Goal: Book appointment/travel/reservation

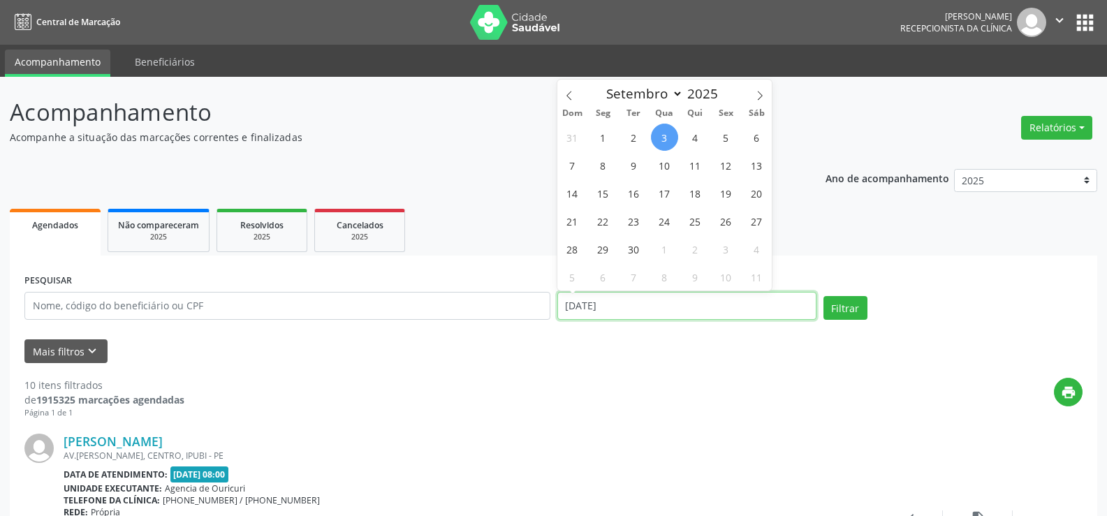
click at [560, 302] on input "[DATE]" at bounding box center [686, 306] width 259 height 28
click at [688, 140] on span "4" at bounding box center [694, 137] width 27 height 27
type input "[DATE]"
click at [688, 140] on span "4" at bounding box center [694, 137] width 27 height 27
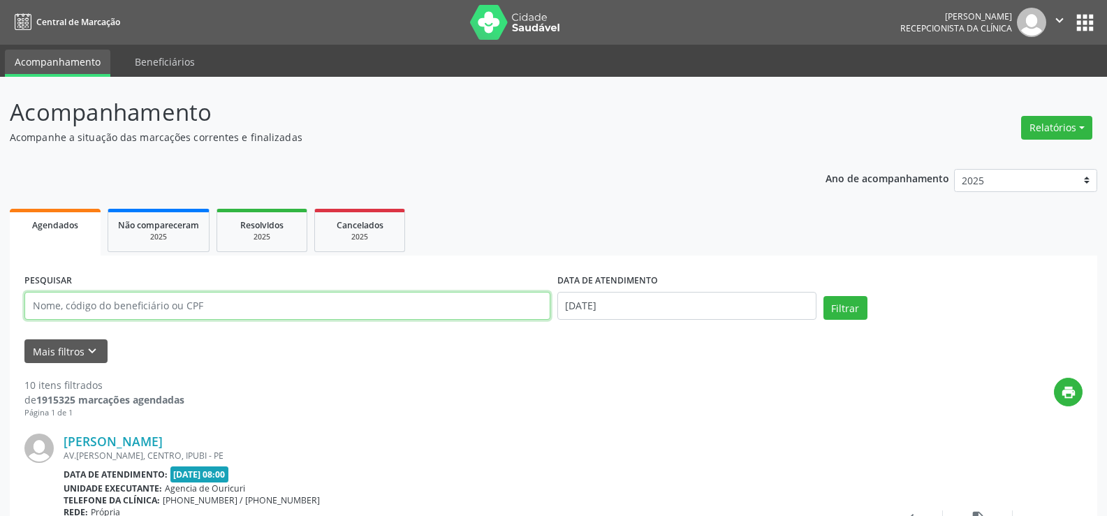
click at [96, 315] on input "text" at bounding box center [287, 306] width 526 height 28
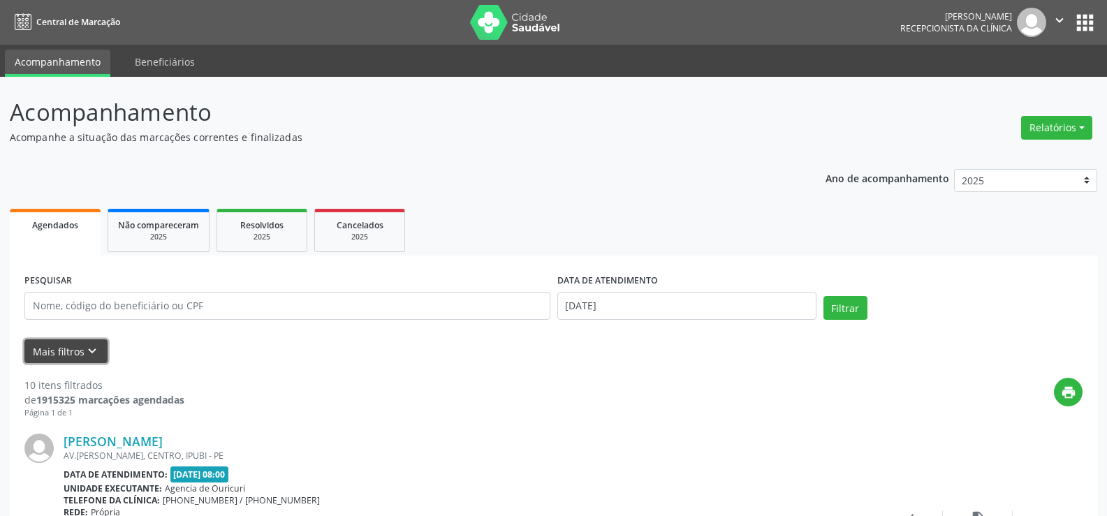
click at [80, 350] on button "Mais filtros keyboard_arrow_down" at bounding box center [65, 351] width 83 height 24
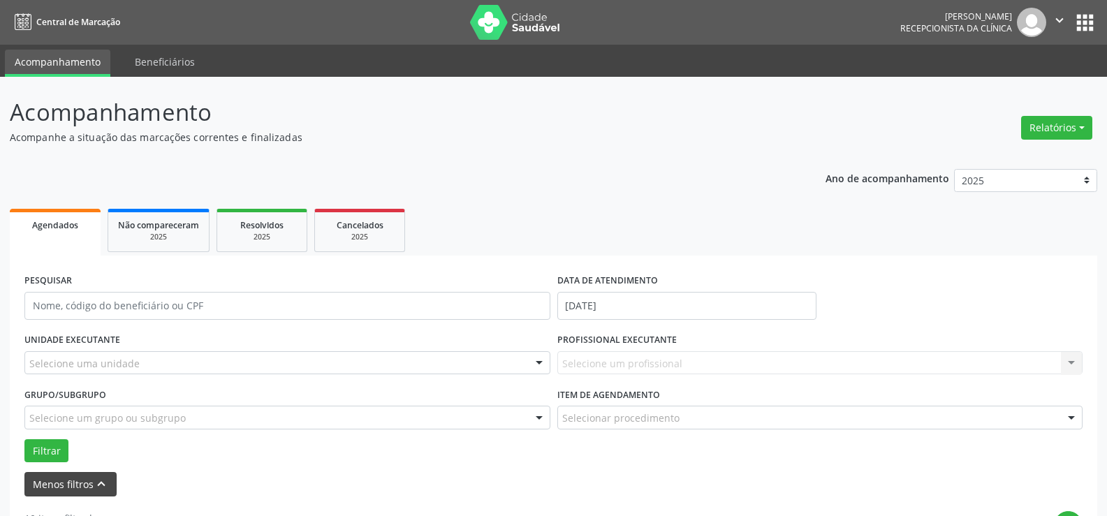
click at [80, 351] on div "Selecione uma unidade Todos as unidades Agencia de Ouricuri Nenhum resultado en…" at bounding box center [287, 363] width 526 height 24
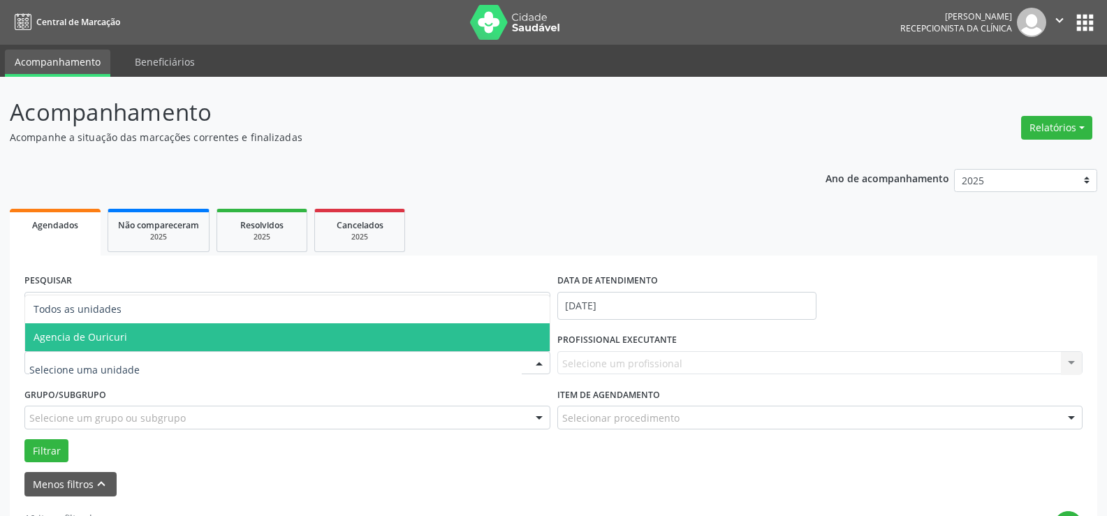
click at [94, 332] on span "Agencia de Ouricuri" at bounding box center [81, 336] width 94 height 13
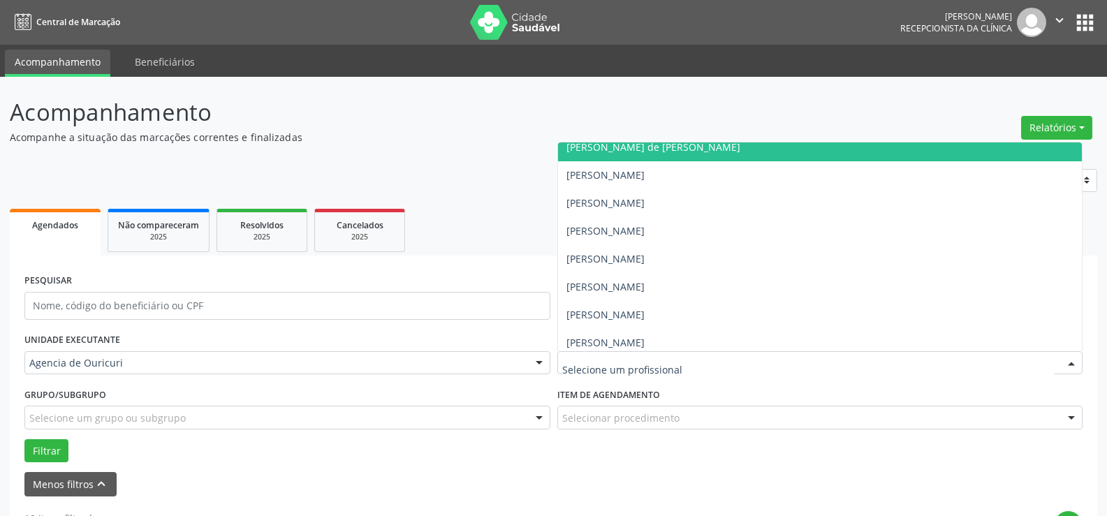
scroll to position [294, 0]
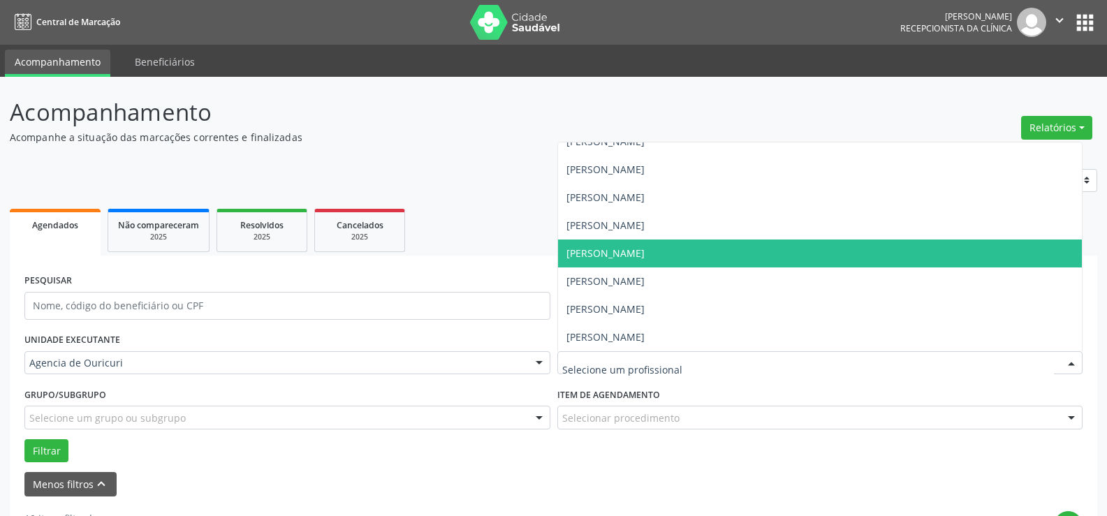
click at [647, 262] on span "[PERSON_NAME]" at bounding box center [820, 253] width 524 height 28
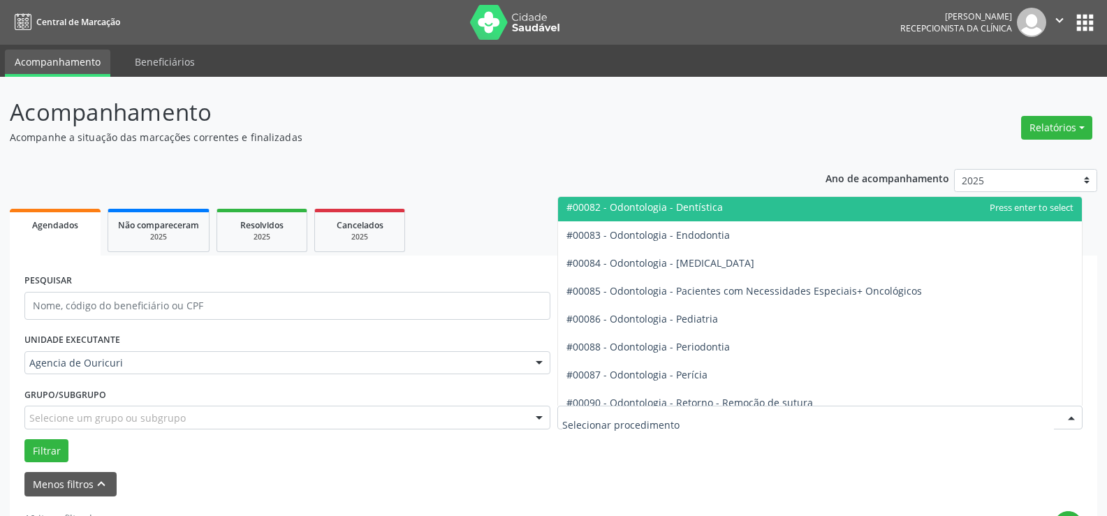
scroll to position [1676, 0]
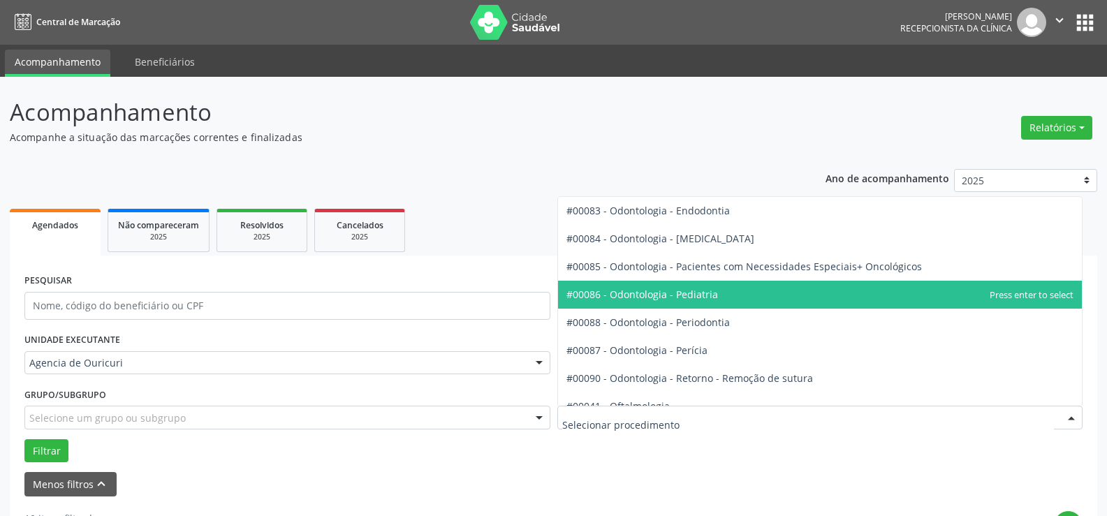
click at [665, 288] on span "#00086 - Odontologia - Pediatria" at bounding box center [641, 294] width 151 height 13
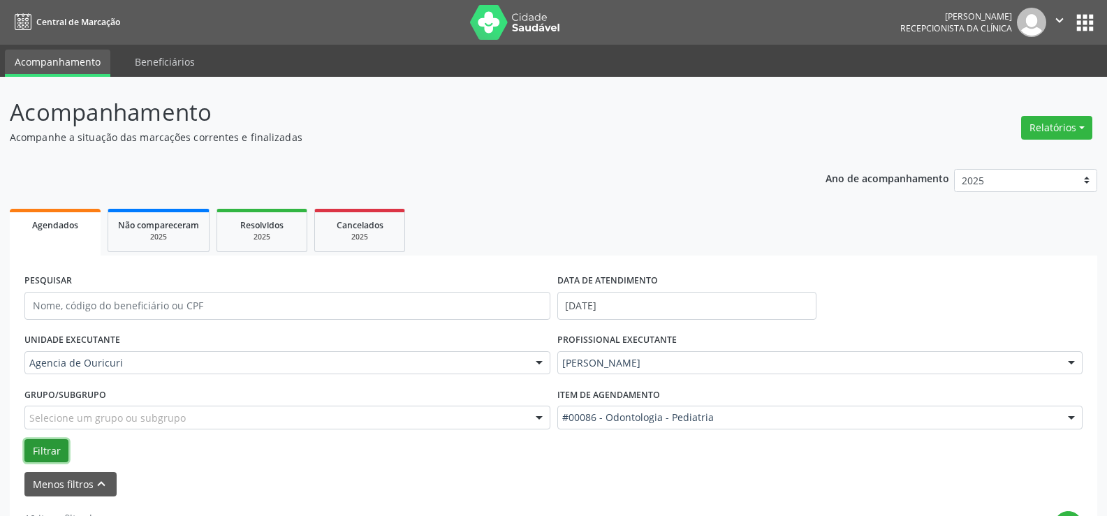
click at [47, 457] on button "Filtrar" at bounding box center [46, 451] width 44 height 24
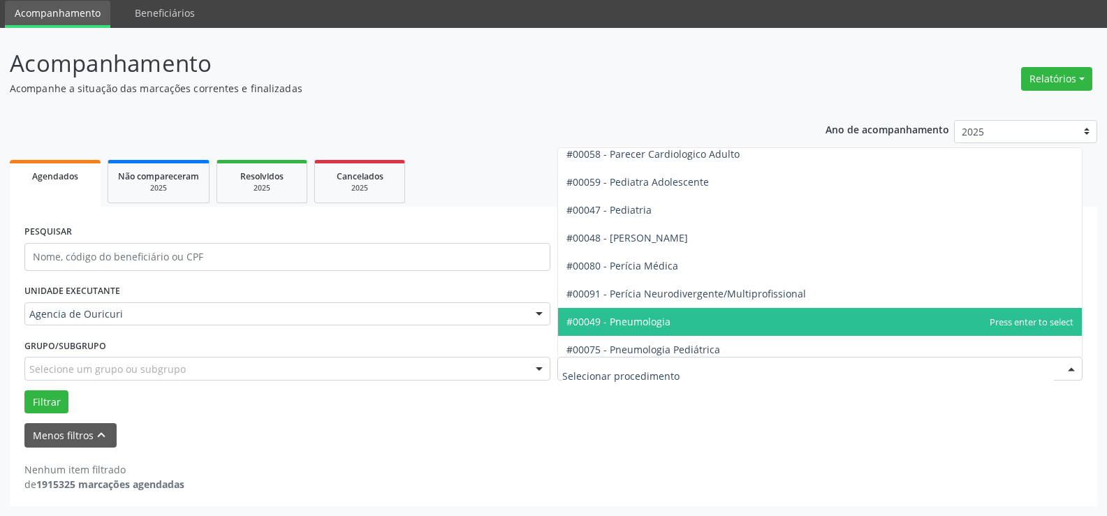
scroll to position [2025, 0]
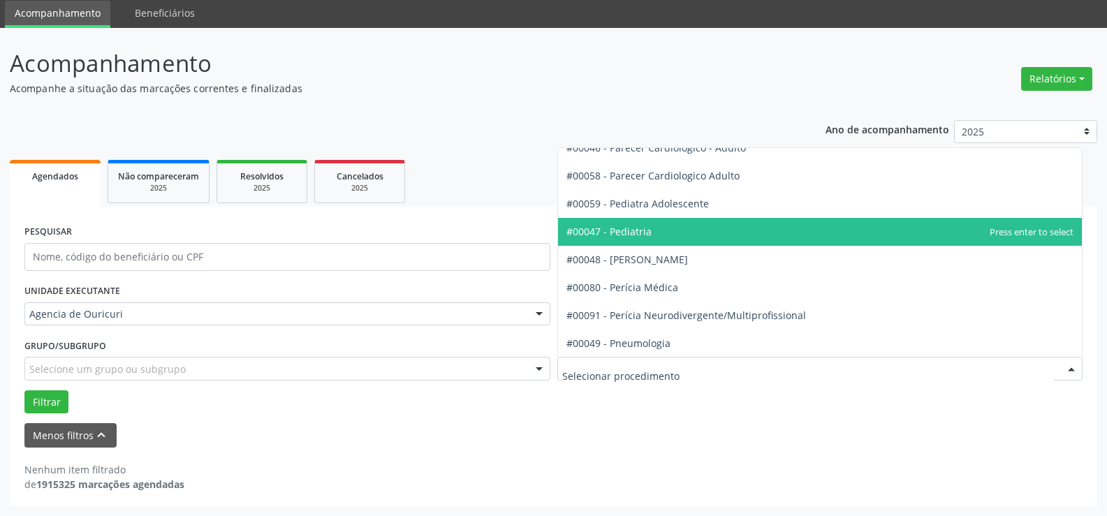
click at [640, 235] on span "#00047 - Pediatria" at bounding box center [608, 231] width 85 height 13
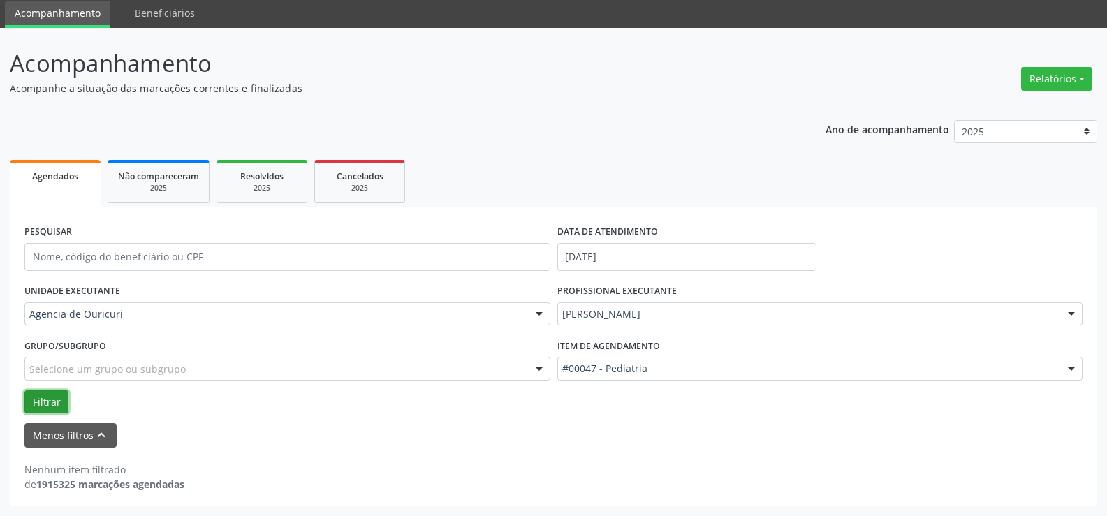
click at [51, 404] on button "Filtrar" at bounding box center [46, 402] width 44 height 24
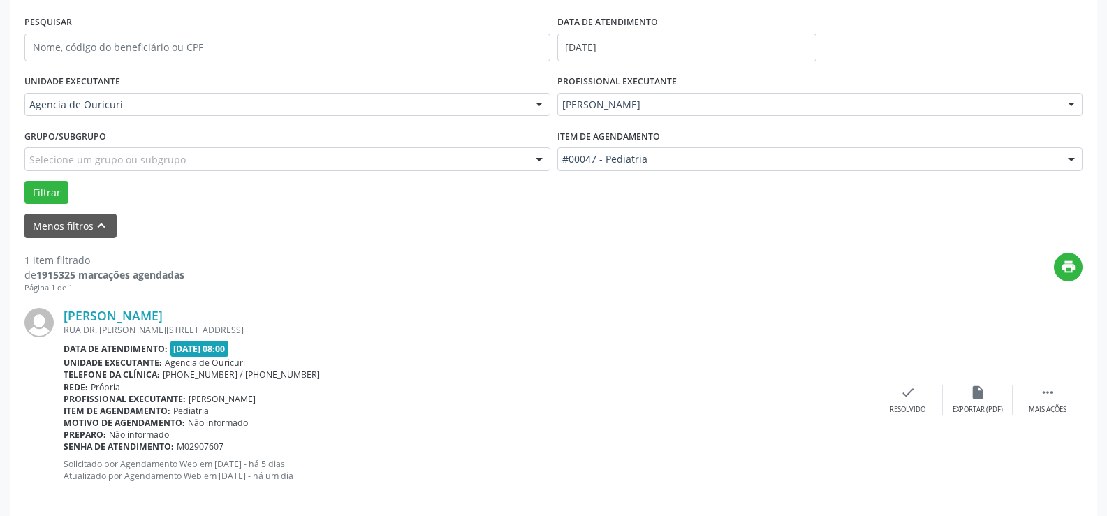
scroll to position [273, 0]
